Goal: Browse casually

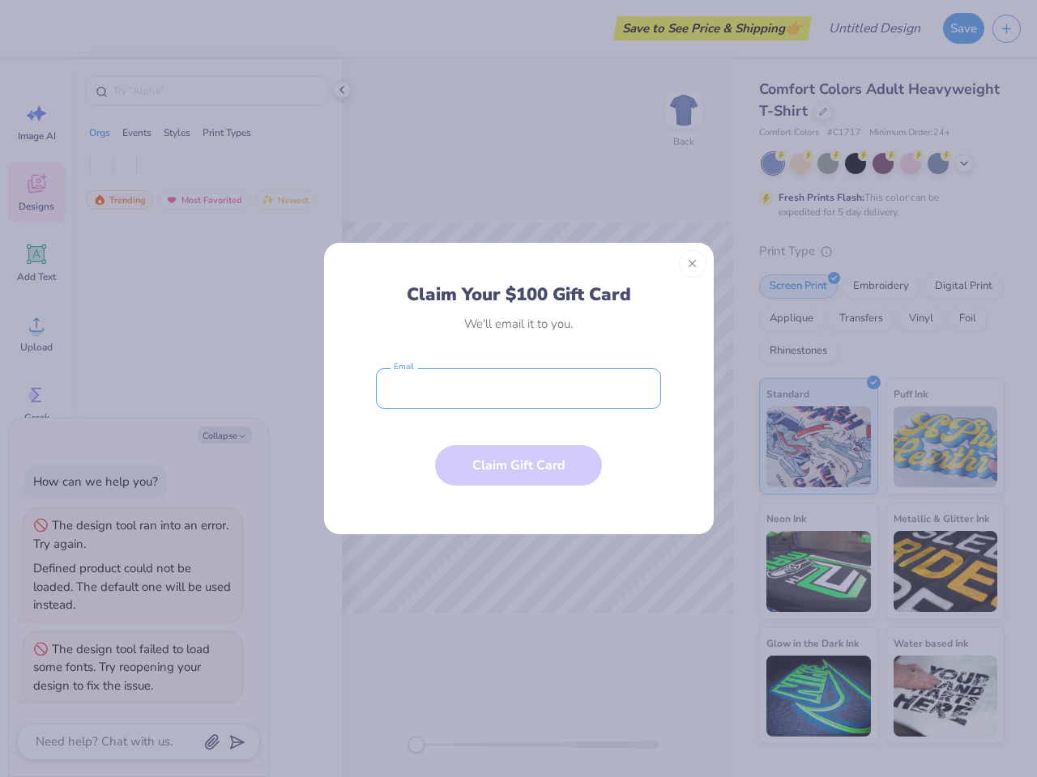
type textarea "x"
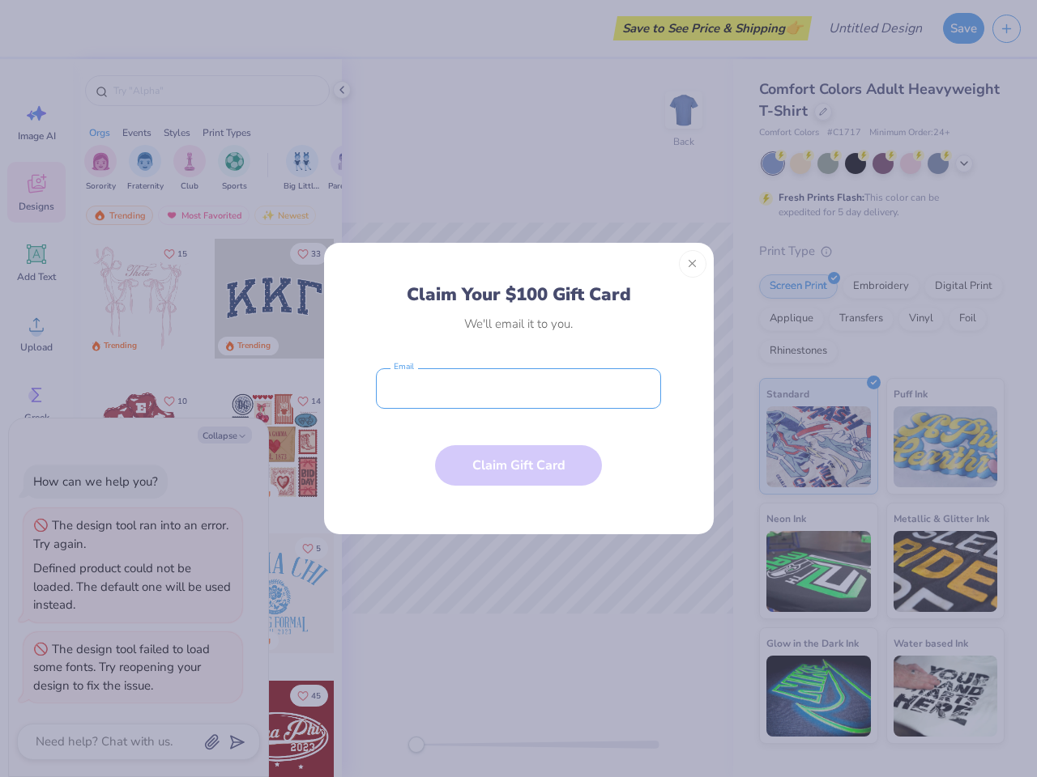
click at [518, 389] on input "email" at bounding box center [518, 388] width 285 height 40
click at [692, 264] on button "Close" at bounding box center [693, 264] width 28 height 28
